Goal: Information Seeking & Learning: Understand process/instructions

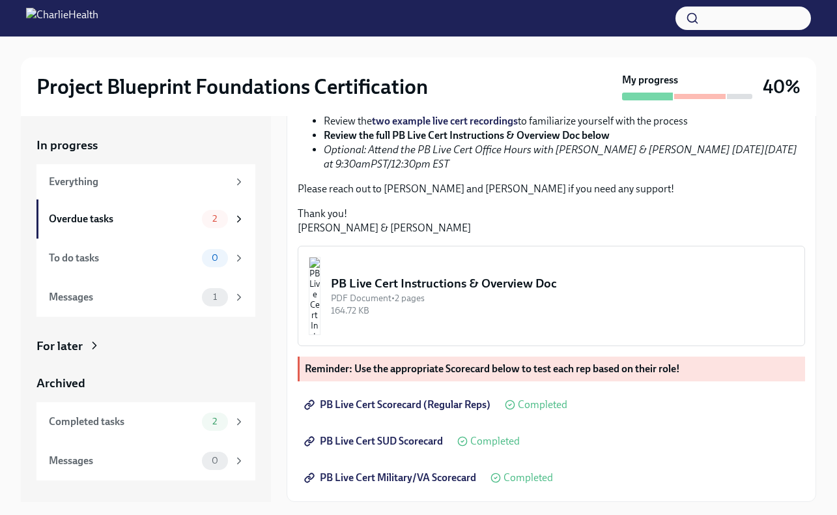
scroll to position [23, 0]
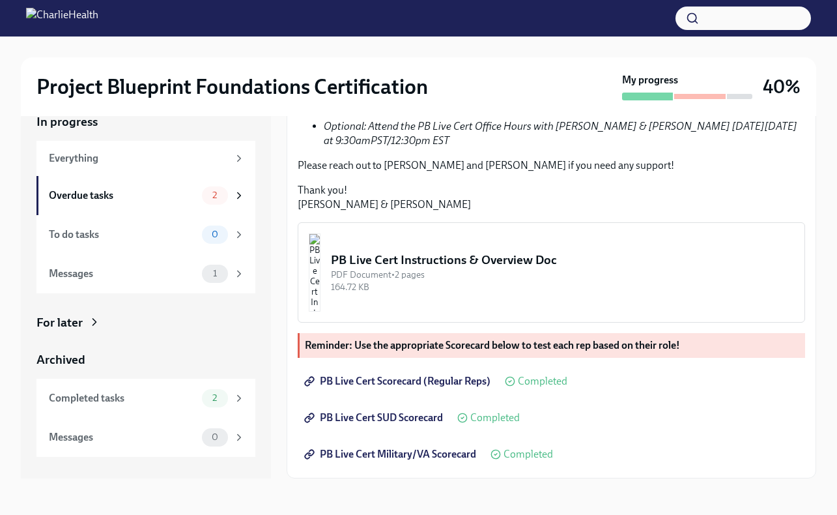
click at [440, 384] on span "PB Live Cert Scorecard (Regular Reps)" at bounding box center [399, 381] width 184 height 13
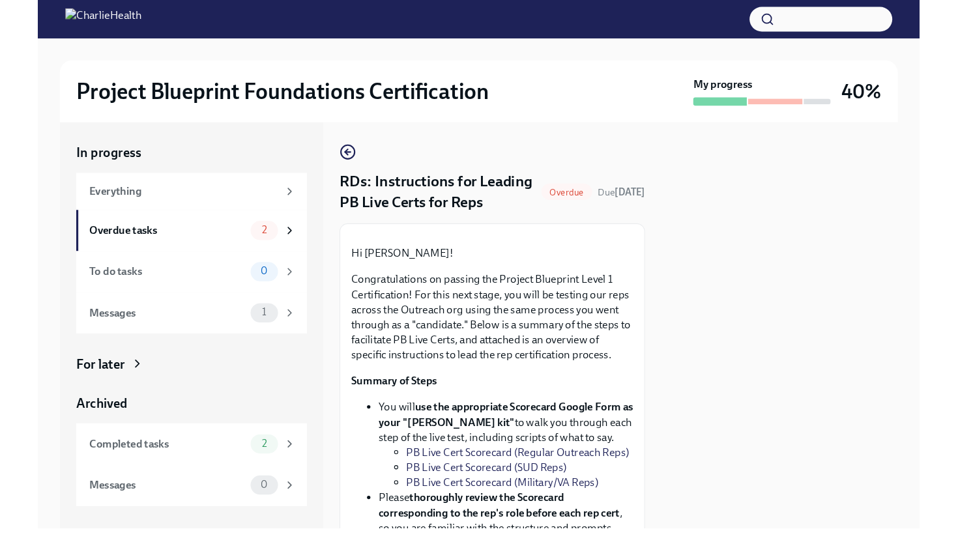
scroll to position [0, 0]
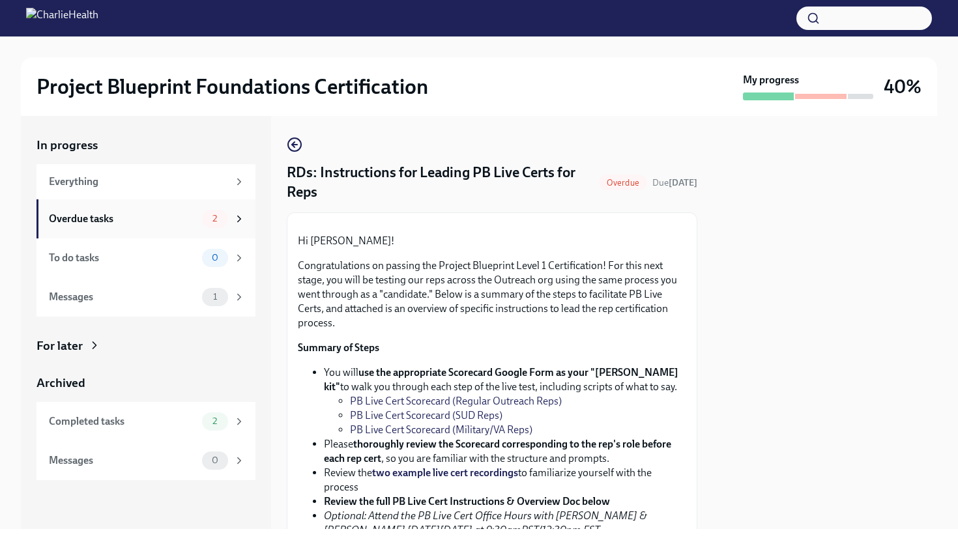
click at [210, 218] on span "2" at bounding box center [215, 219] width 20 height 10
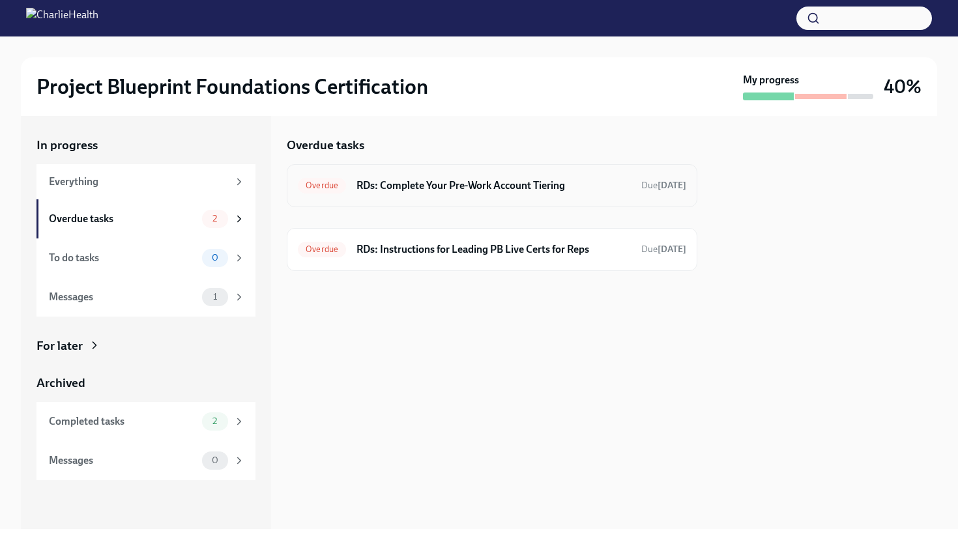
click at [331, 185] on span "Overdue" at bounding box center [322, 185] width 48 height 10
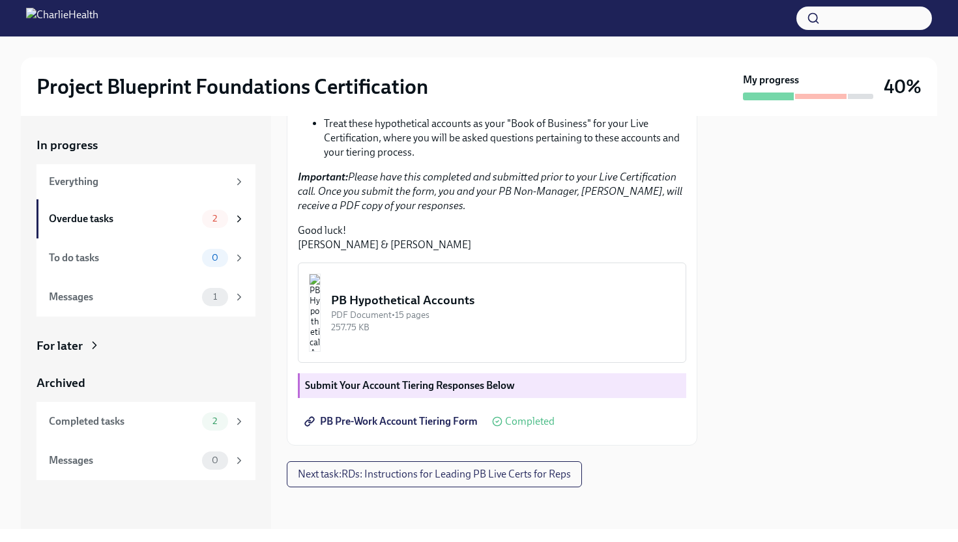
scroll to position [377, 0]
click at [221, 217] on span "2" at bounding box center [215, 219] width 20 height 10
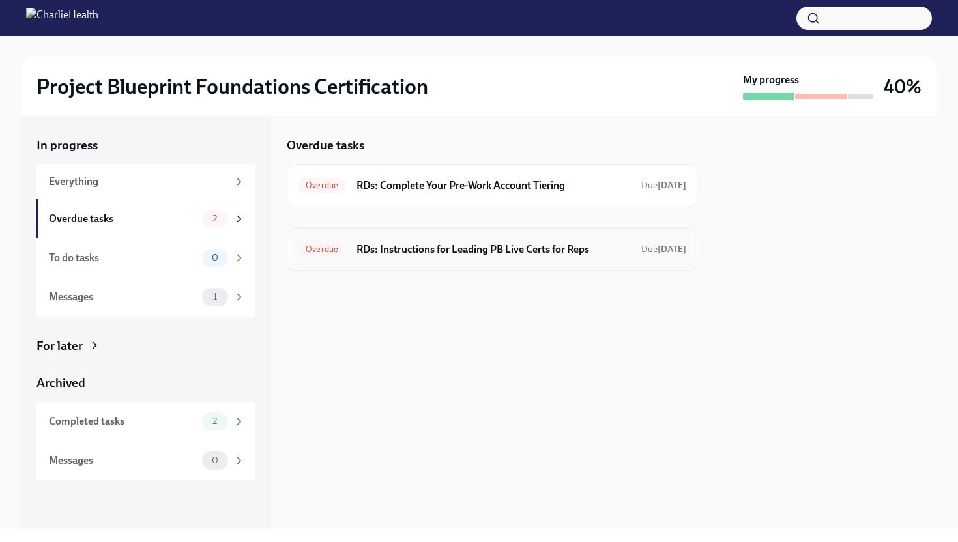
click at [360, 244] on h6 "RDs: Instructions for Leading PB Live Certs for Reps" at bounding box center [493, 249] width 274 height 14
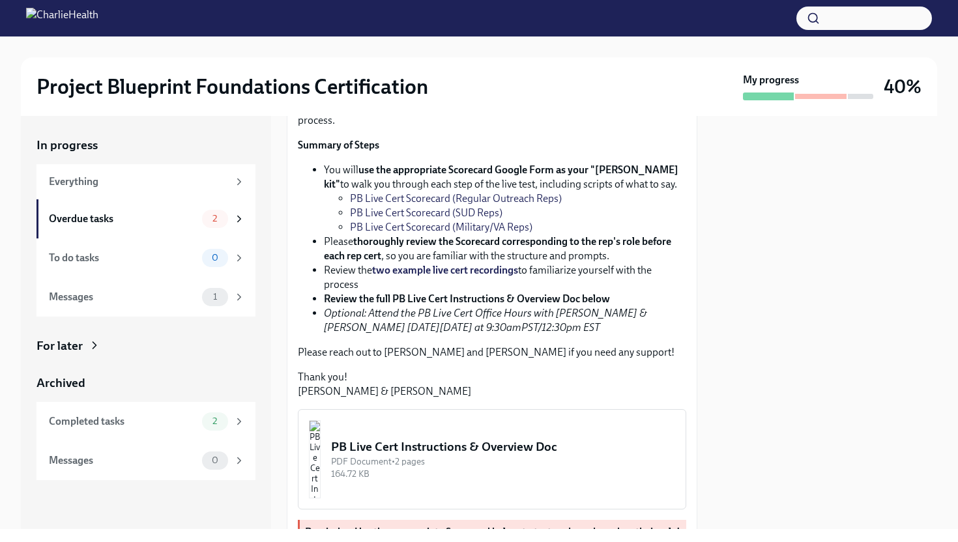
scroll to position [489, 0]
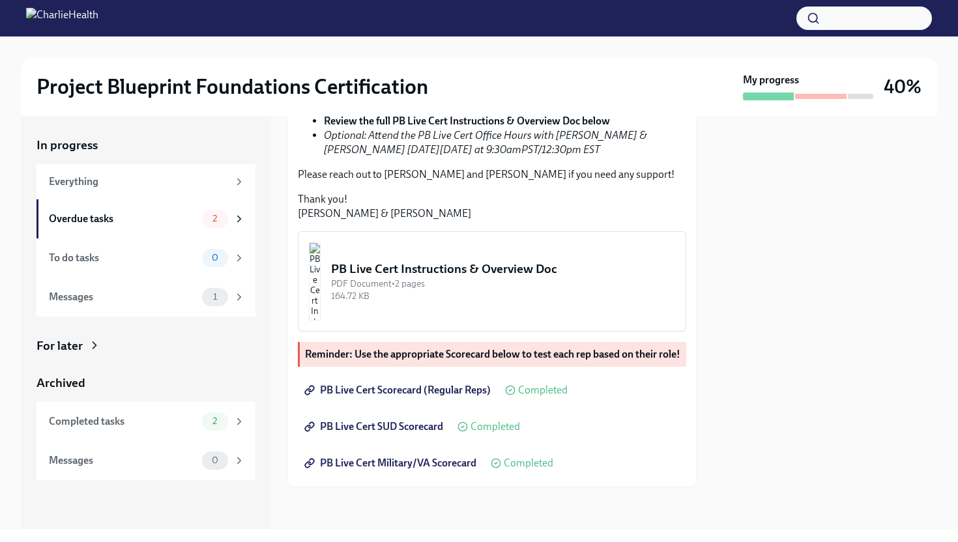
click at [321, 260] on img "button" at bounding box center [315, 281] width 12 height 78
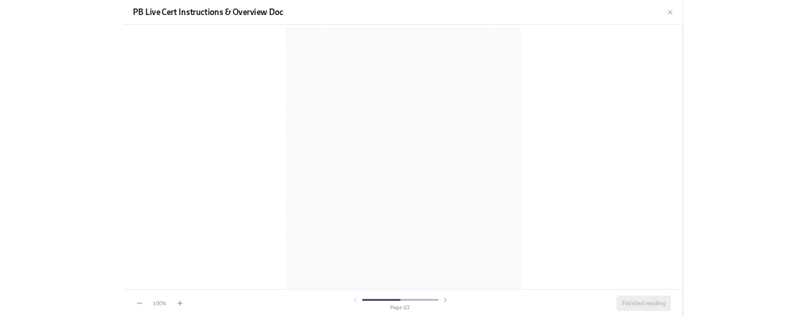
scroll to position [12, 0]
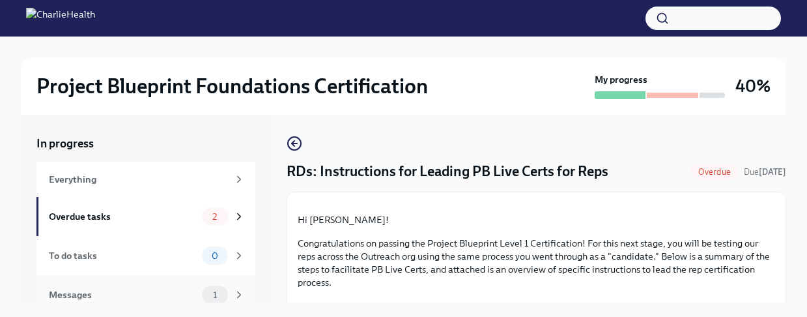
click at [206, 291] on span "1" at bounding box center [215, 295] width 20 height 10
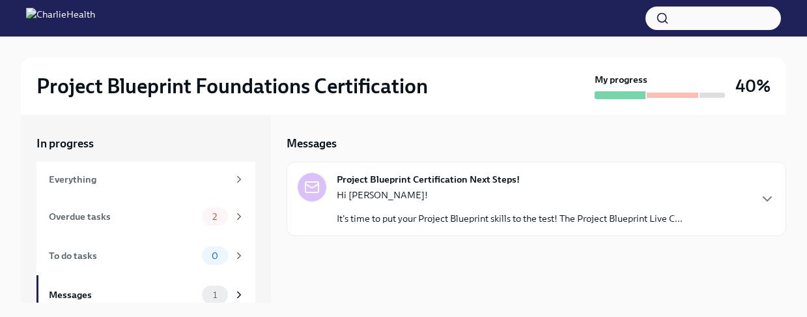
click at [473, 180] on strong "Project Blueprint Certification Next Steps!" at bounding box center [428, 179] width 183 height 13
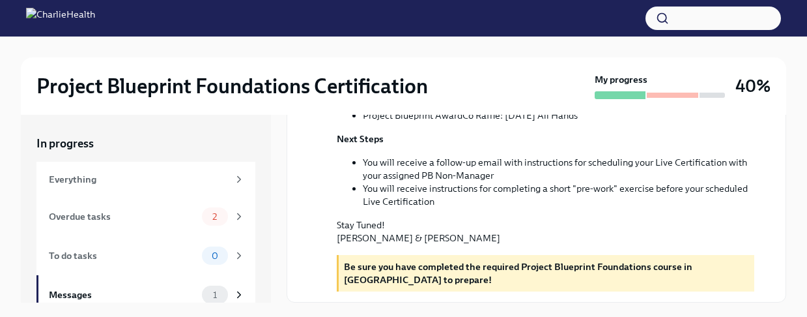
scroll to position [453, 0]
click at [221, 217] on span "2" at bounding box center [215, 217] width 20 height 10
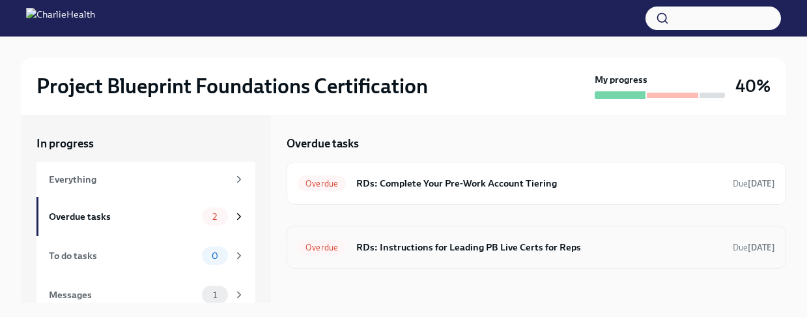
click at [666, 251] on h6 "RDs: Instructions for Leading PB Live Certs for Reps" at bounding box center [539, 247] width 366 height 14
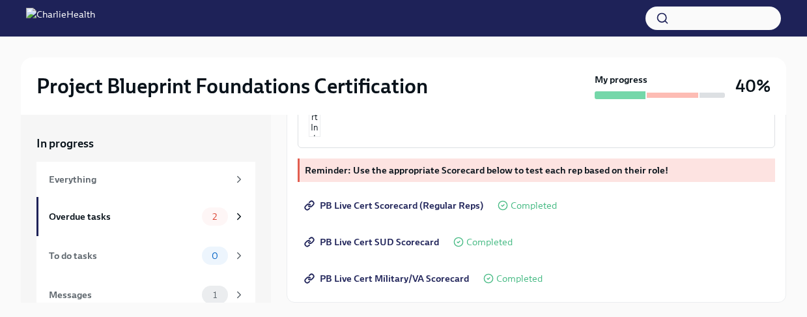
scroll to position [457, 0]
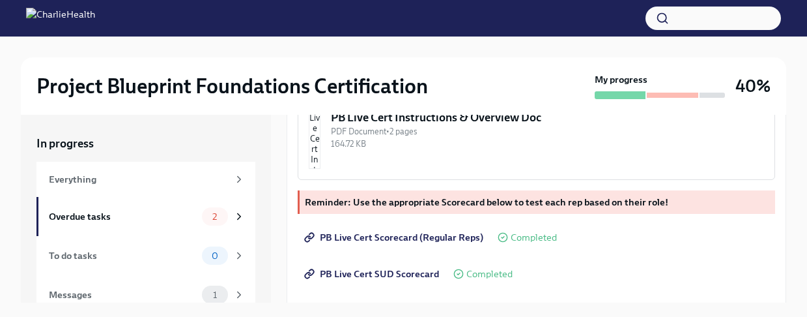
click at [470, 125] on div "PB Live Cert Instructions & Overview Doc" at bounding box center [547, 117] width 433 height 16
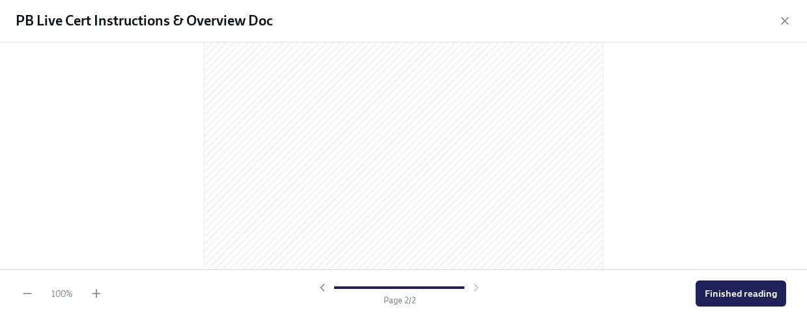
scroll to position [839, 0]
click at [747, 294] on span "Finished reading" at bounding box center [741, 293] width 72 height 13
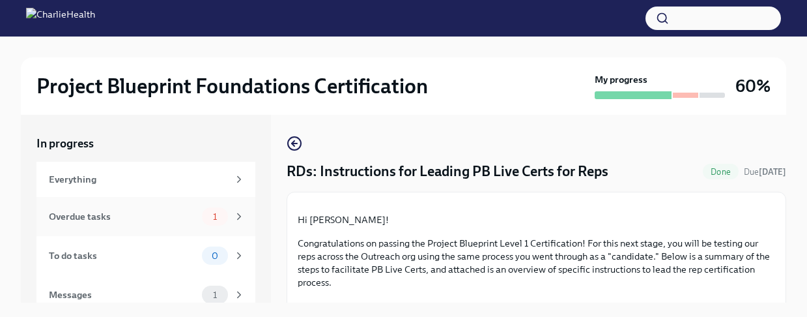
click at [232, 218] on div "1" at bounding box center [223, 216] width 43 height 18
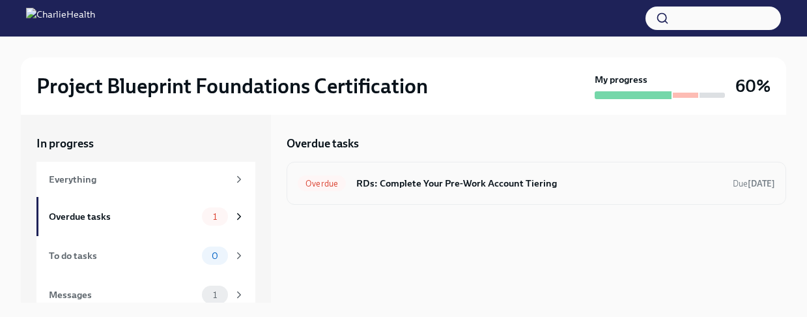
click at [499, 185] on h6 "RDs: Complete Your Pre-Work Account Tiering" at bounding box center [539, 183] width 366 height 14
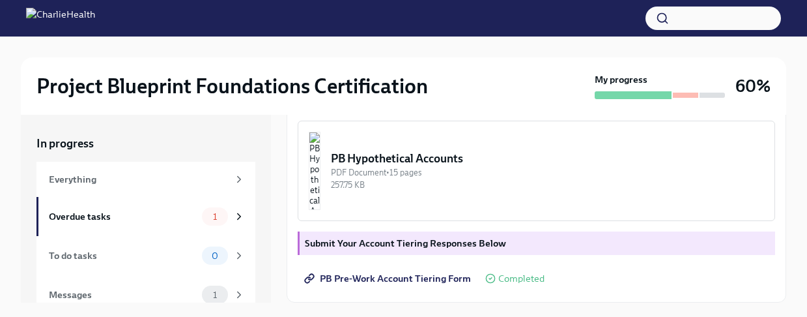
scroll to position [464, 0]
click at [392, 238] on strong "Submit Your Account Tiering Responses Below" at bounding box center [405, 243] width 201 height 12
click at [502, 278] on span "Completed" at bounding box center [521, 279] width 46 height 10
click at [374, 274] on span "PB Pre-Work Account Tiering Form" at bounding box center [389, 278] width 164 height 13
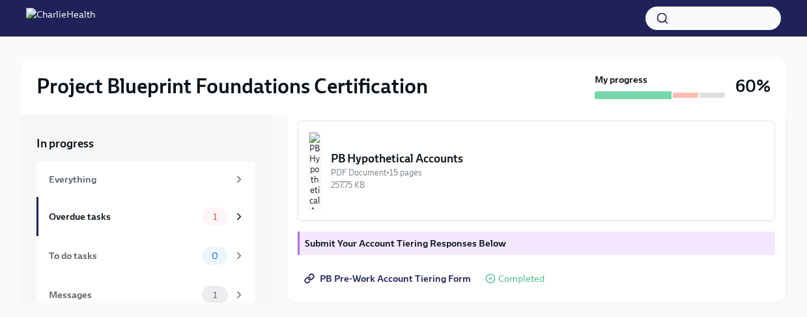
click at [321, 203] on img "button" at bounding box center [315, 171] width 12 height 78
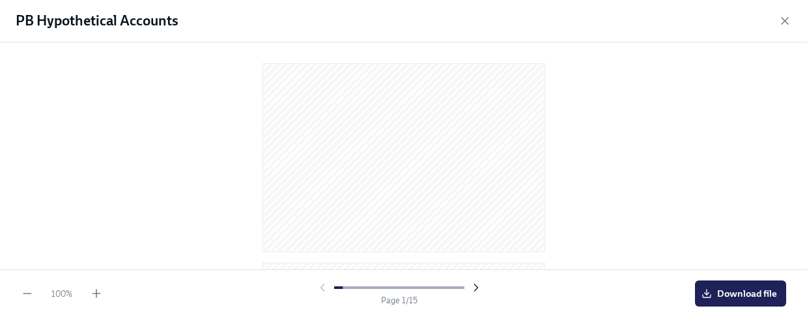
click at [474, 282] on icon "button" at bounding box center [476, 287] width 13 height 13
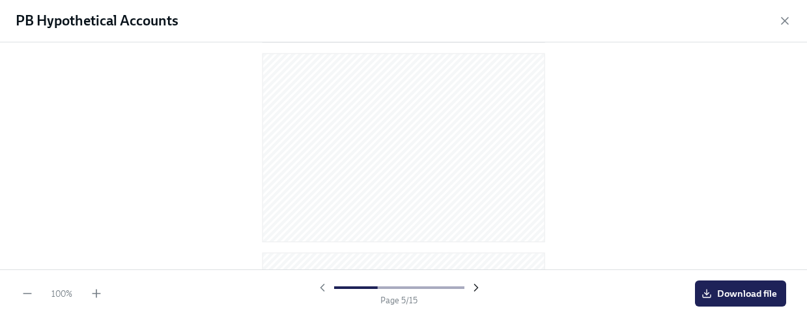
click at [474, 282] on icon "button" at bounding box center [476, 287] width 13 height 13
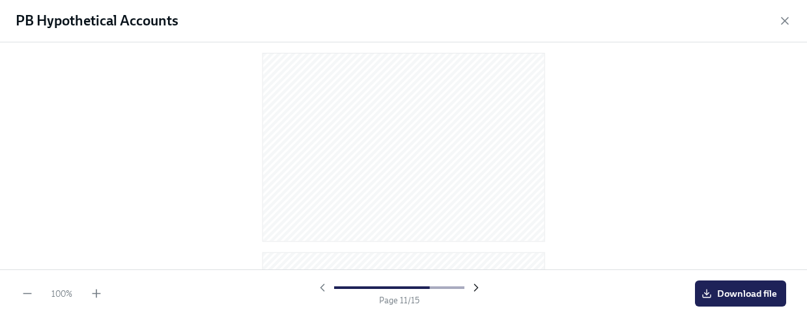
click at [474, 282] on icon "button" at bounding box center [476, 287] width 13 height 13
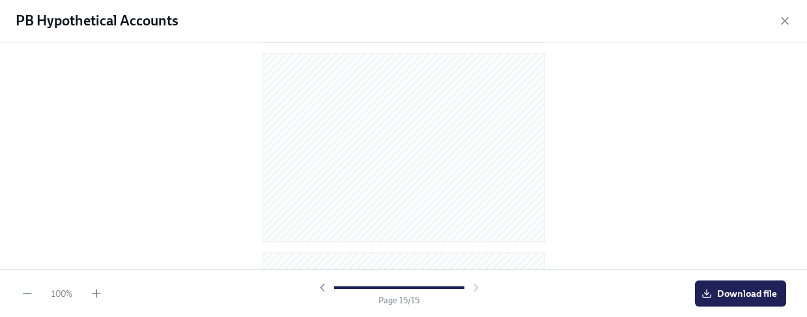
click at [475, 282] on div at bounding box center [399, 287] width 167 height 13
click at [741, 299] on span "Download file" at bounding box center [740, 293] width 73 height 13
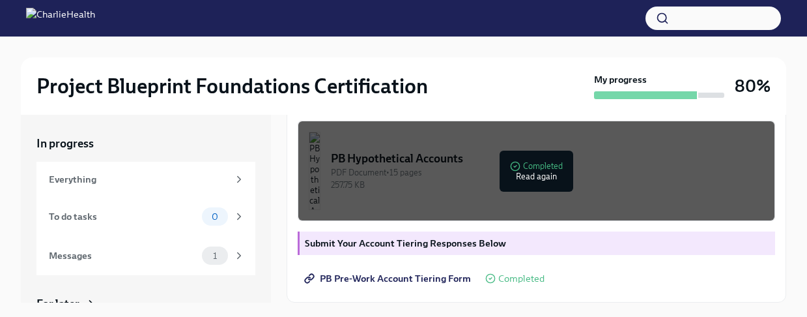
scroll to position [464, 0]
click at [240, 255] on icon at bounding box center [239, 256] width 3 height 6
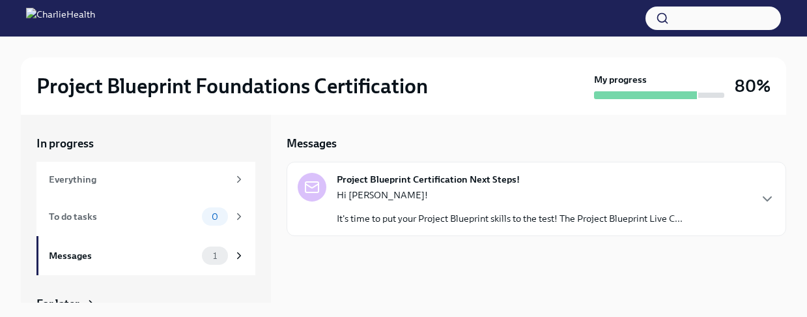
click at [739, 168] on div "Project Blueprint Certification Next Steps! Hi [PERSON_NAME]! It's time to put …" at bounding box center [537, 199] width 500 height 74
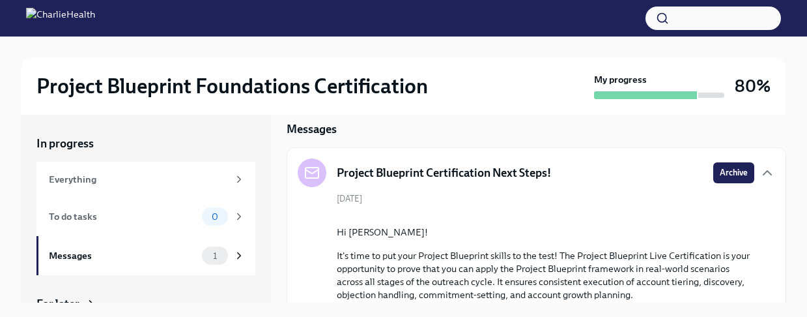
scroll to position [5, 0]
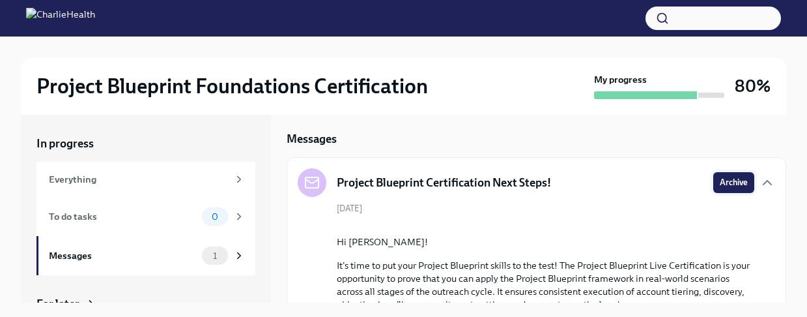
click at [717, 177] on button "Archive" at bounding box center [733, 182] width 41 height 21
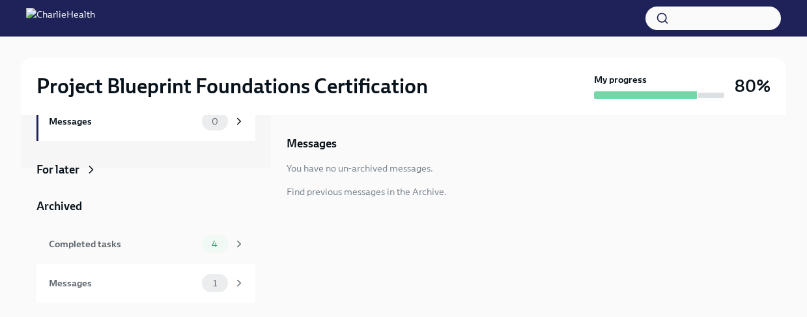
scroll to position [1, 0]
click at [208, 270] on div "Messages 1" at bounding box center [145, 281] width 219 height 39
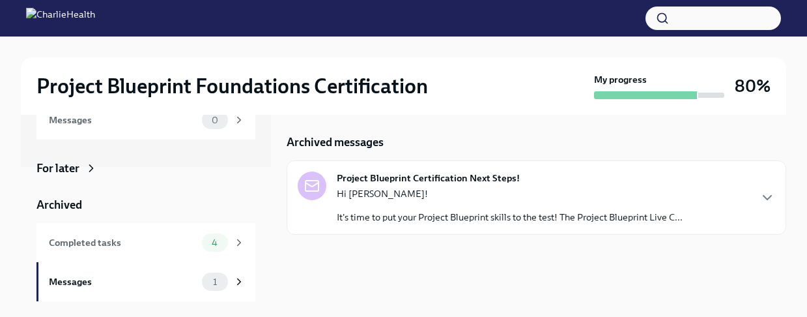
click at [522, 178] on div "Project Blueprint Certification Next Steps! Hi [PERSON_NAME]! It's time to put …" at bounding box center [510, 197] width 346 height 52
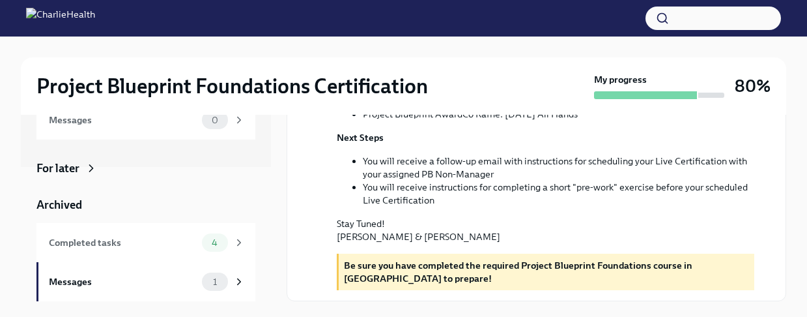
scroll to position [453, 0]
click at [534, 262] on strong "Be sure you have completed the required Project Blueprint Foundations course in…" at bounding box center [518, 271] width 349 height 25
click at [200, 236] on div "Completed tasks 4" at bounding box center [147, 242] width 196 height 18
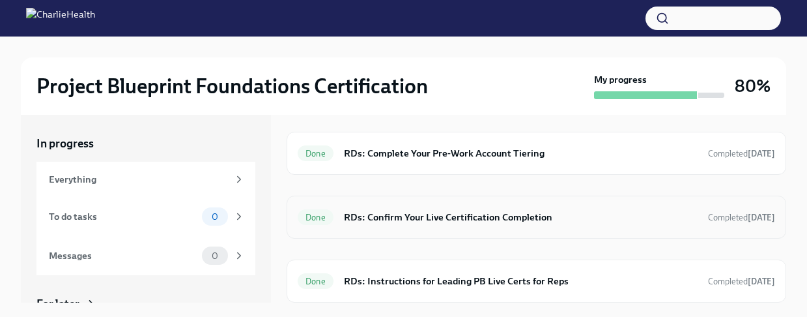
scroll to position [1, 0]
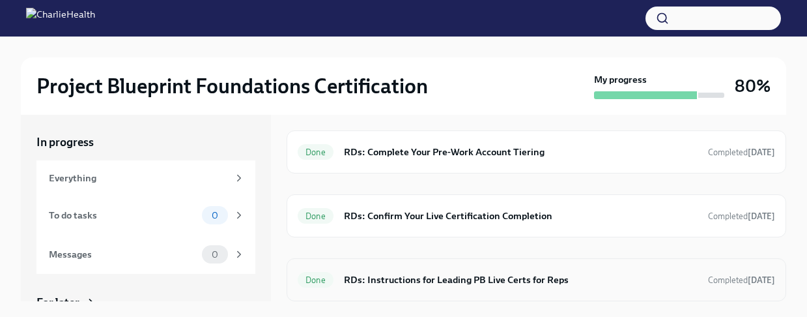
click at [516, 283] on h6 "RDs: Instructions for Leading PB Live Certs for Reps" at bounding box center [521, 279] width 354 height 14
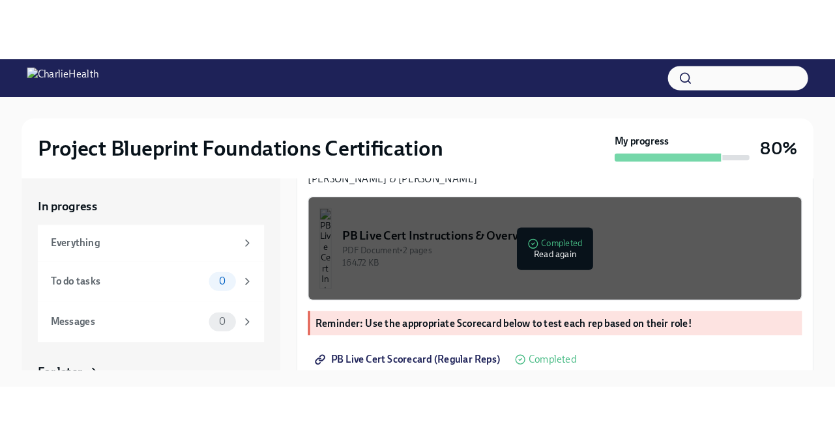
scroll to position [408, 0]
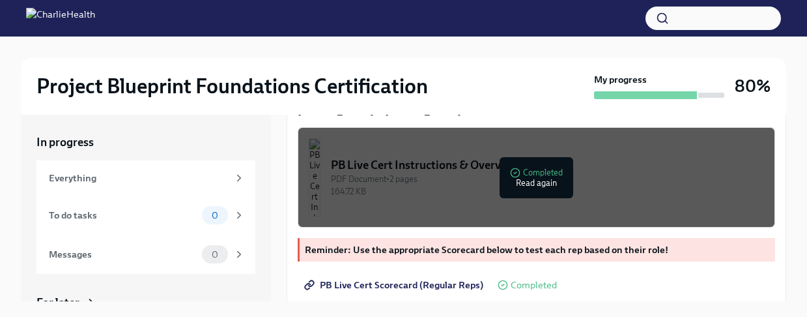
click at [422, 17] on link "two example live cert recordings" at bounding box center [440, 11] width 140 height 12
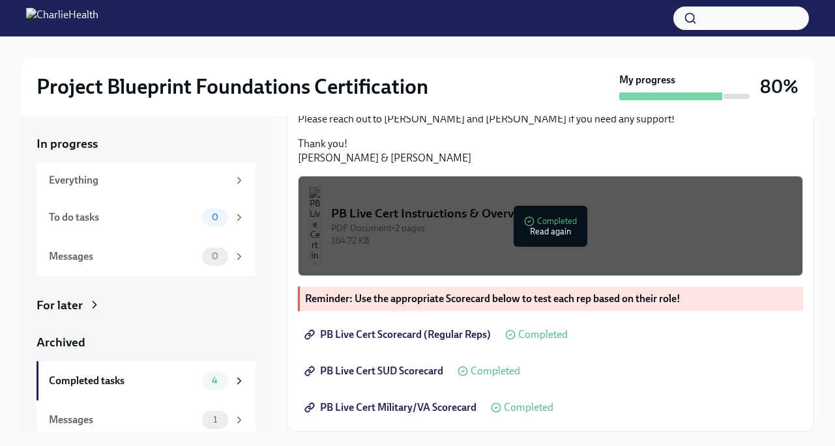
scroll to position [429, 0]
